Goal: Transaction & Acquisition: Purchase product/service

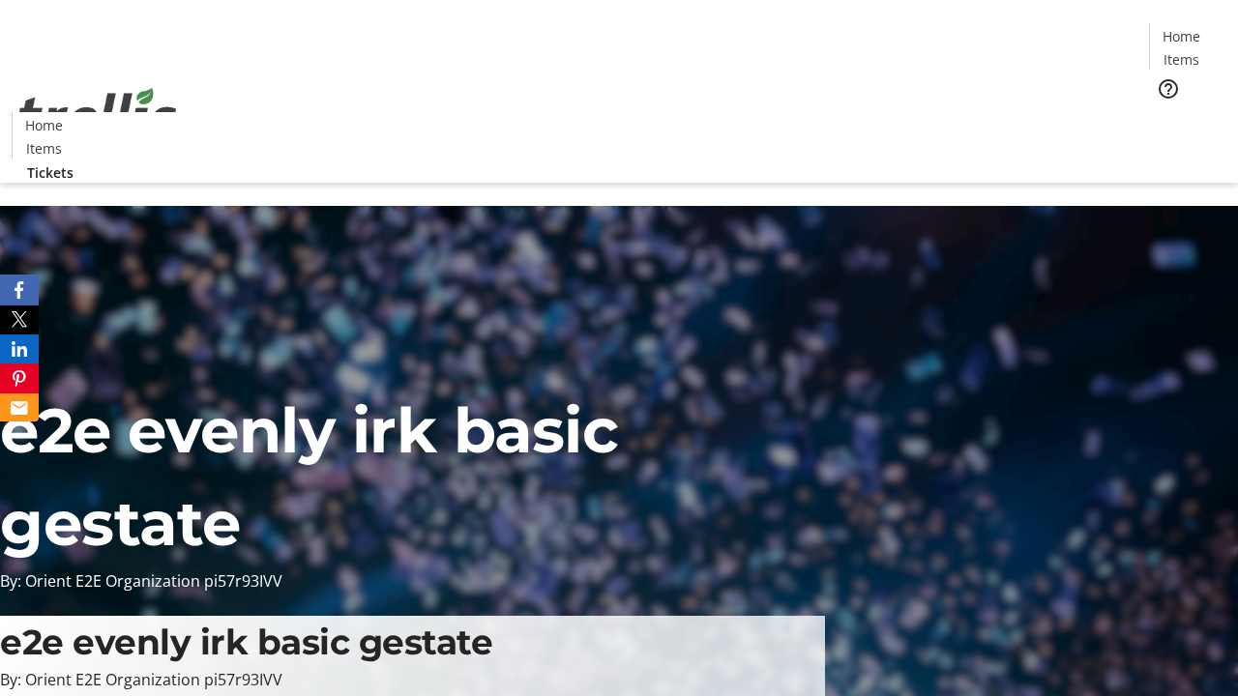
click at [1164, 112] on span "Tickets" at bounding box center [1187, 122] width 46 height 20
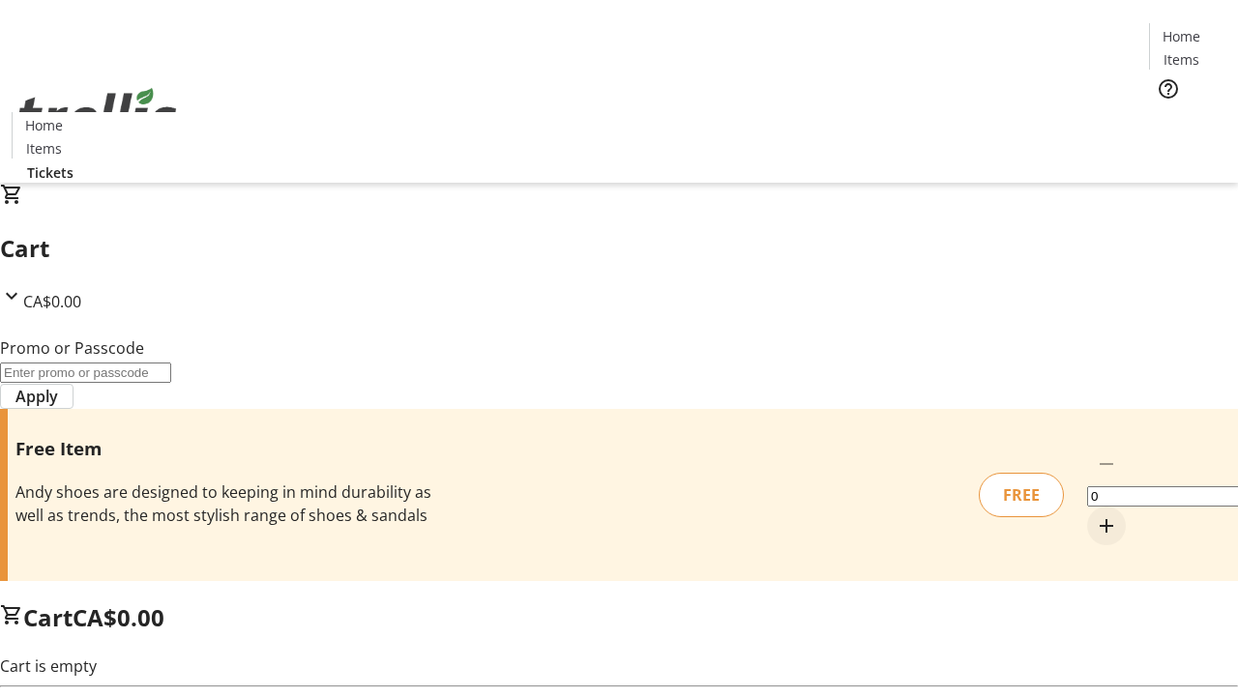
click at [1095, 514] on mat-icon "Increment by one" at bounding box center [1106, 525] width 23 height 23
type input "1"
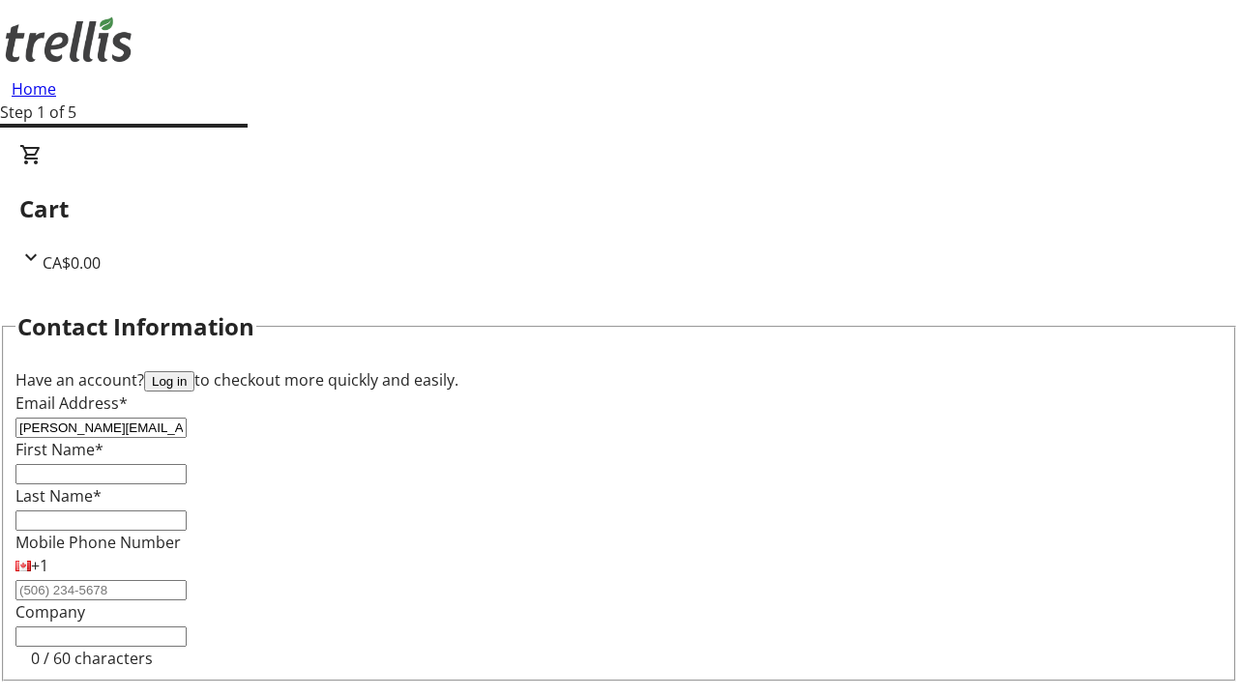
type input "[PERSON_NAME][EMAIL_ADDRESS][DOMAIN_NAME]"
type input "[PERSON_NAME]"
type input "Sawayn"
